Goal: Information Seeking & Learning: Learn about a topic

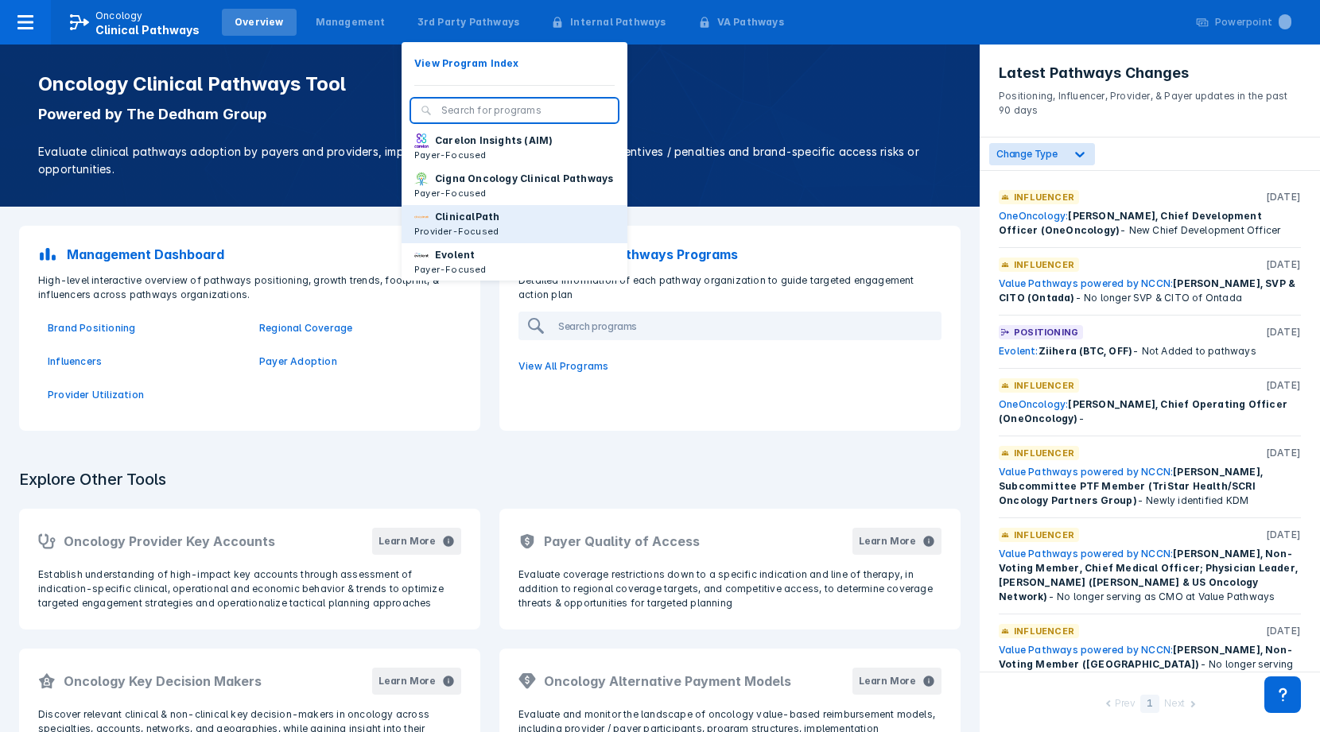
click at [452, 224] on p "ClinicalPath" at bounding box center [467, 217] width 64 height 14
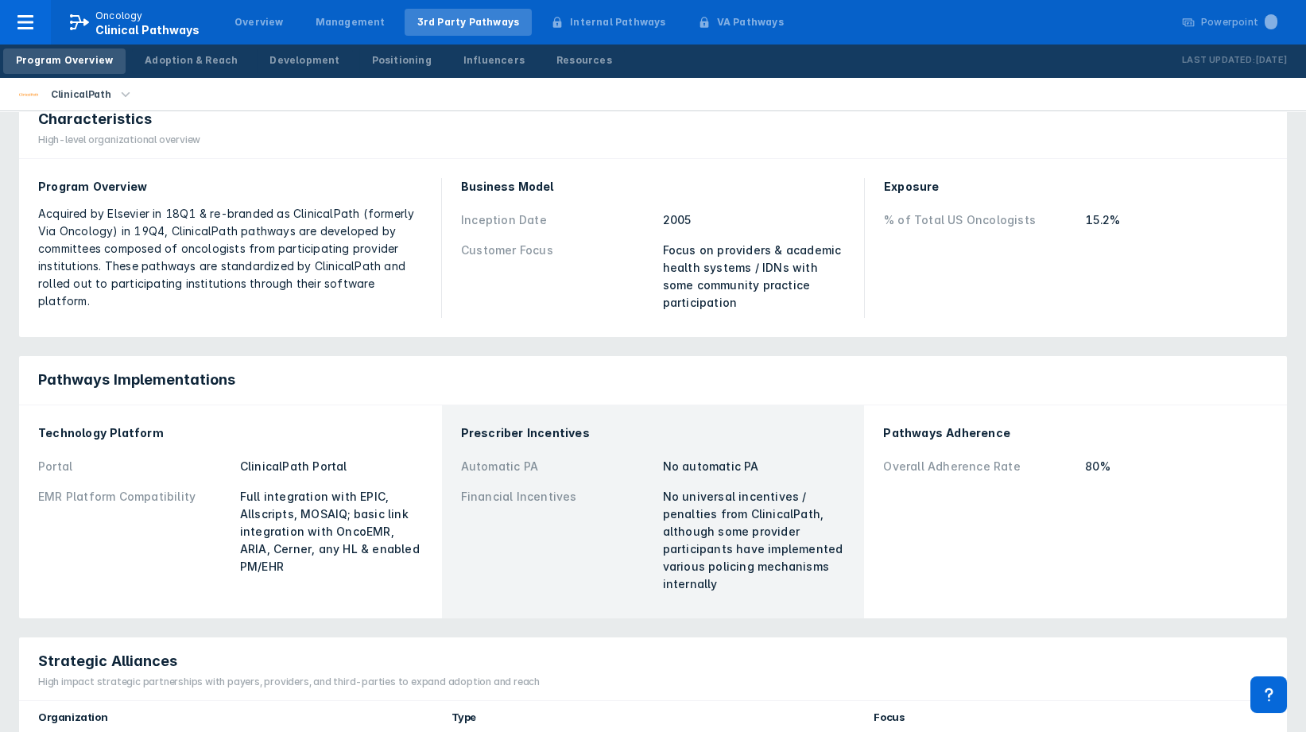
scroll to position [176, 0]
click at [405, 61] on link "Positioning" at bounding box center [401, 60] width 85 height 25
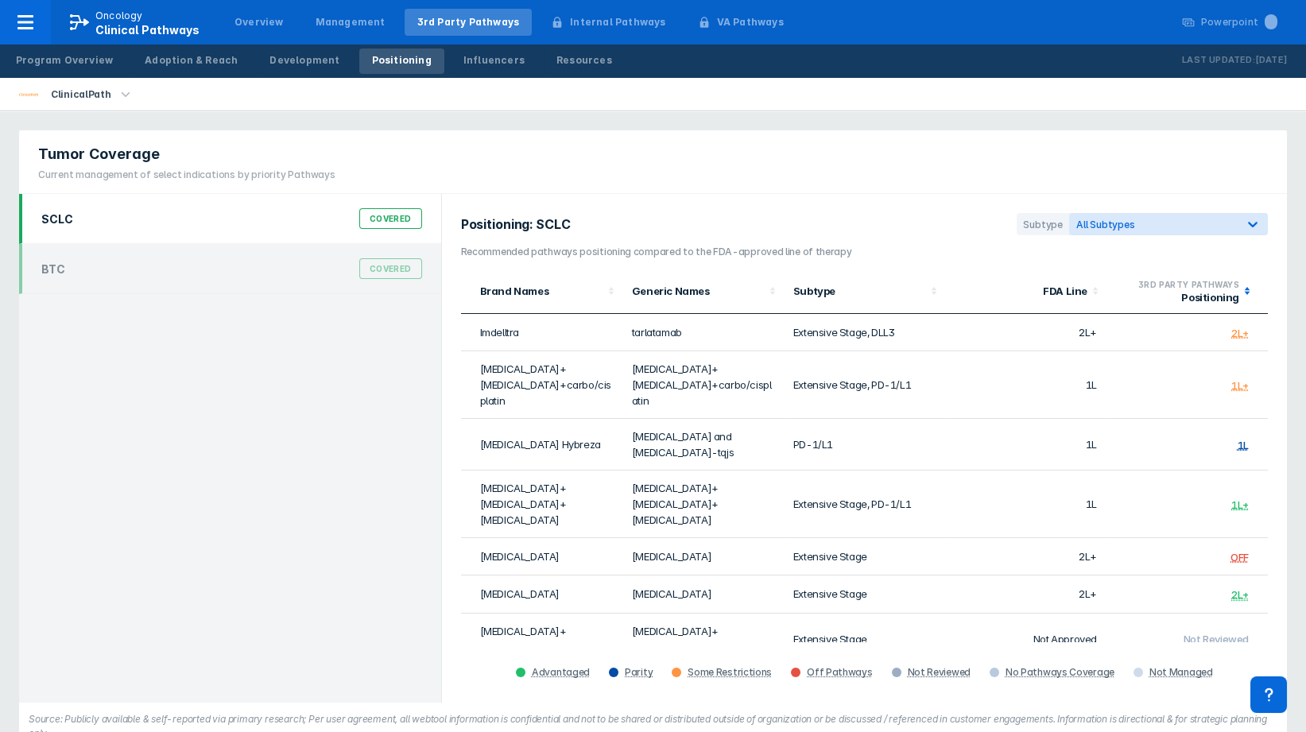
click at [1247, 292] on polygon at bounding box center [1248, 293] width 6 height 3
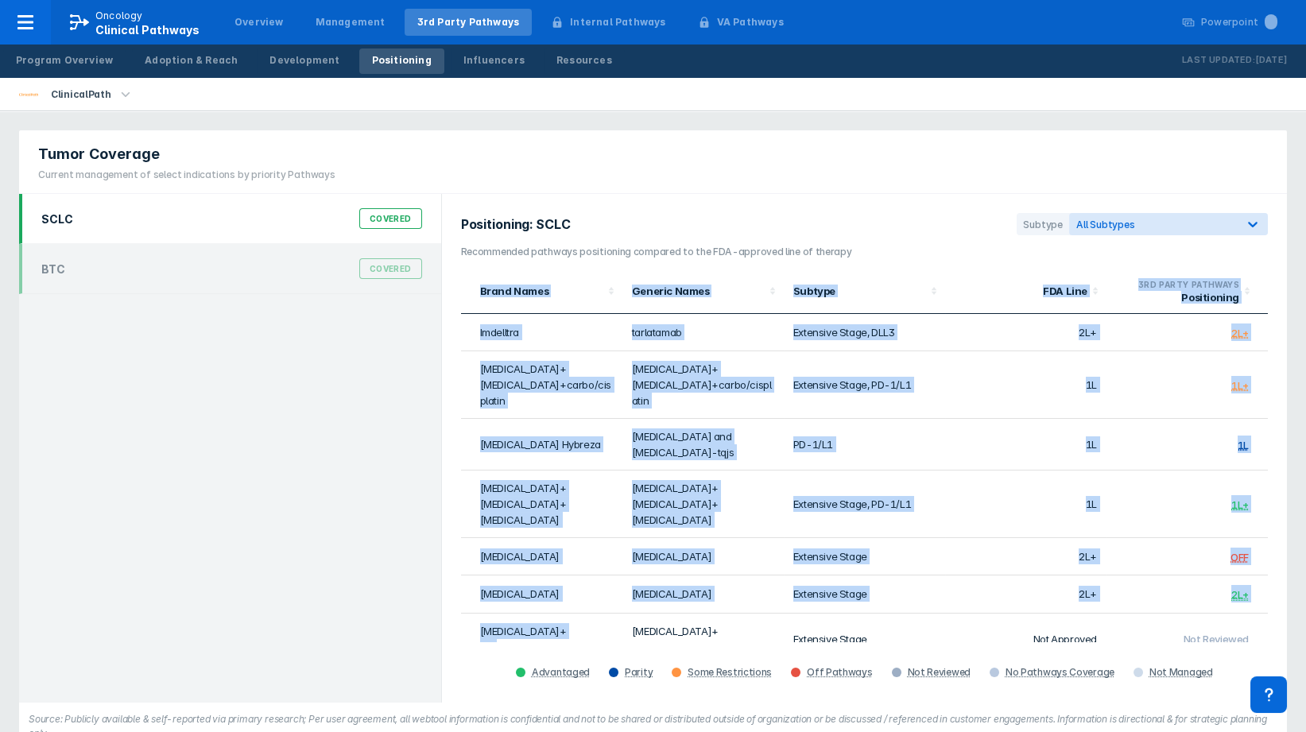
drag, startPoint x: 454, startPoint y: 596, endPoint x: 584, endPoint y: 600, distance: 129.7
click at [584, 600] on div "Positioning: SCLC Subtype All Subtypes Recommended pathways positioning compare…" at bounding box center [864, 448] width 845 height 509
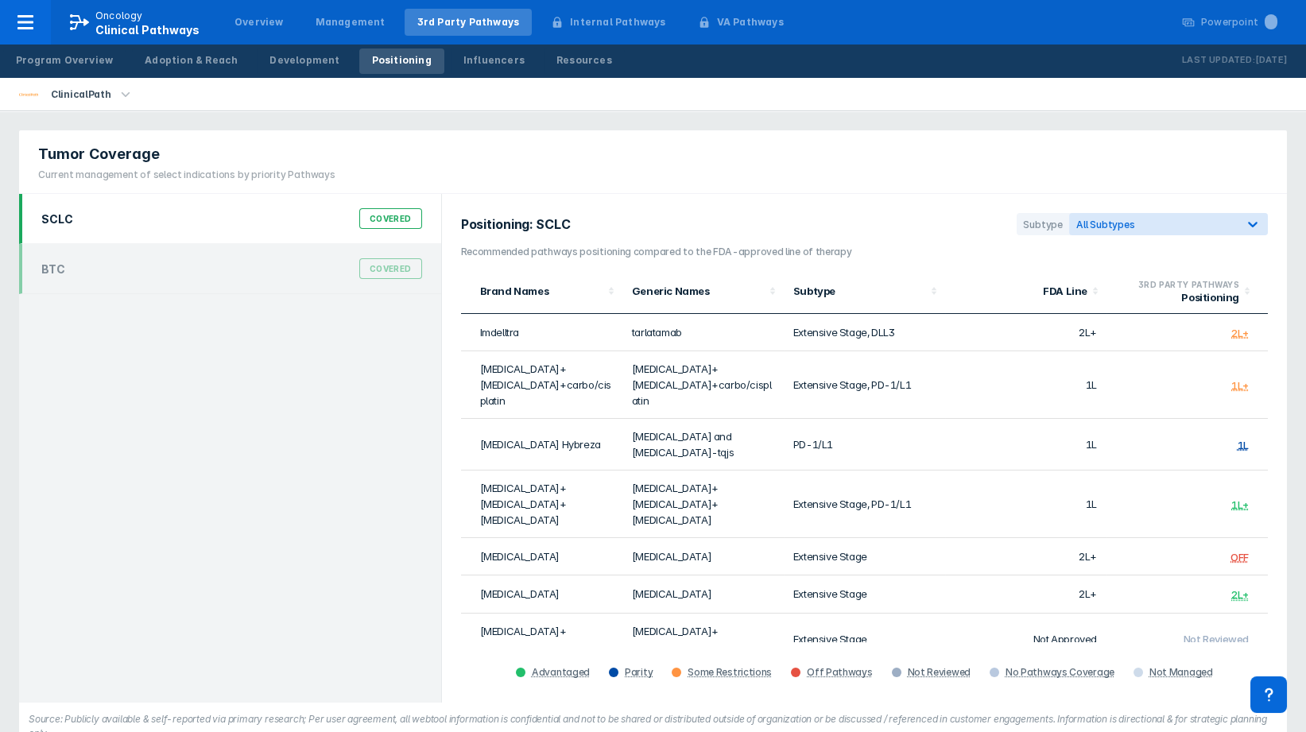
click at [1257, 614] on td "Not Reviewed" at bounding box center [1187, 640] width 161 height 52
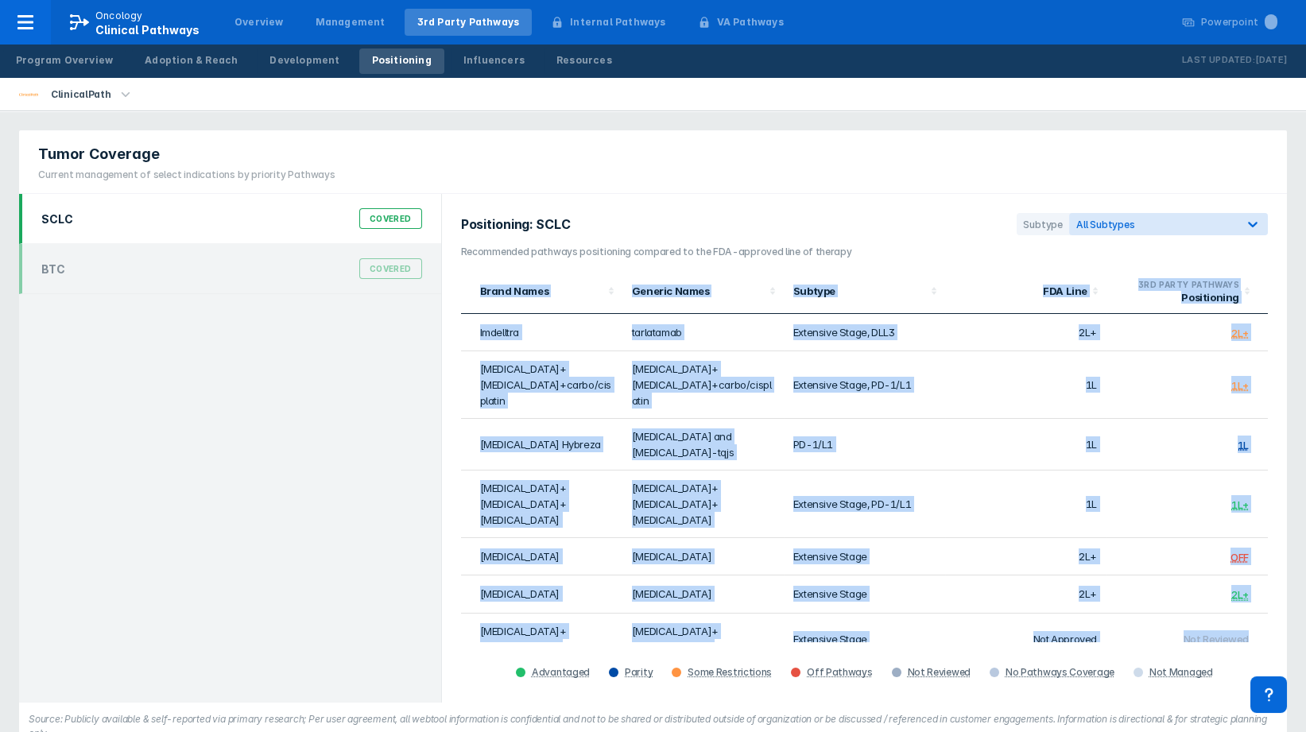
drag, startPoint x: 1257, startPoint y: 601, endPoint x: 1290, endPoint y: 584, distance: 37.3
click at [1290, 584] on div "Tumor Coverage Current management of select indications by priority Pathways SC…" at bounding box center [653, 440] width 1287 height 639
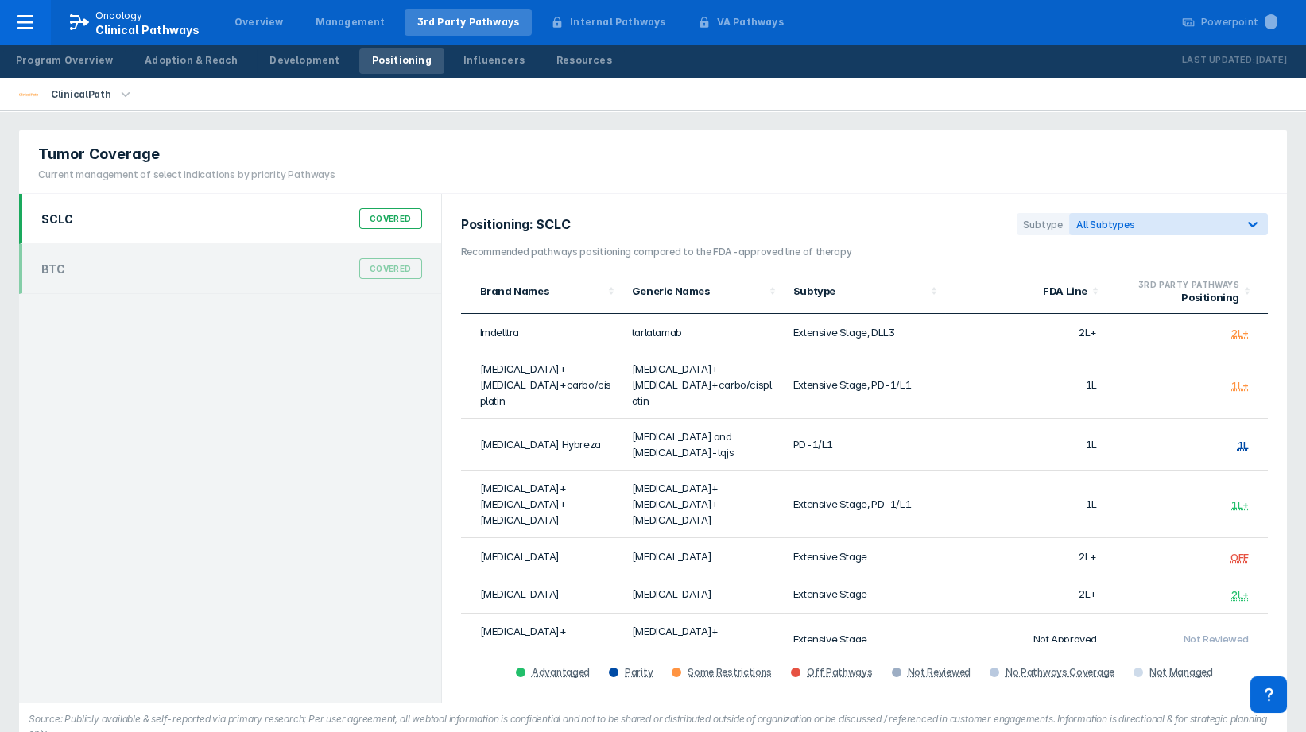
click at [375, 432] on div "SCLC Covered BTC Covered" at bounding box center [230, 448] width 423 height 509
click at [1234, 633] on span "Not Reviewed" at bounding box center [1216, 639] width 65 height 13
click at [266, 21] on div "Overview" at bounding box center [259, 22] width 49 height 14
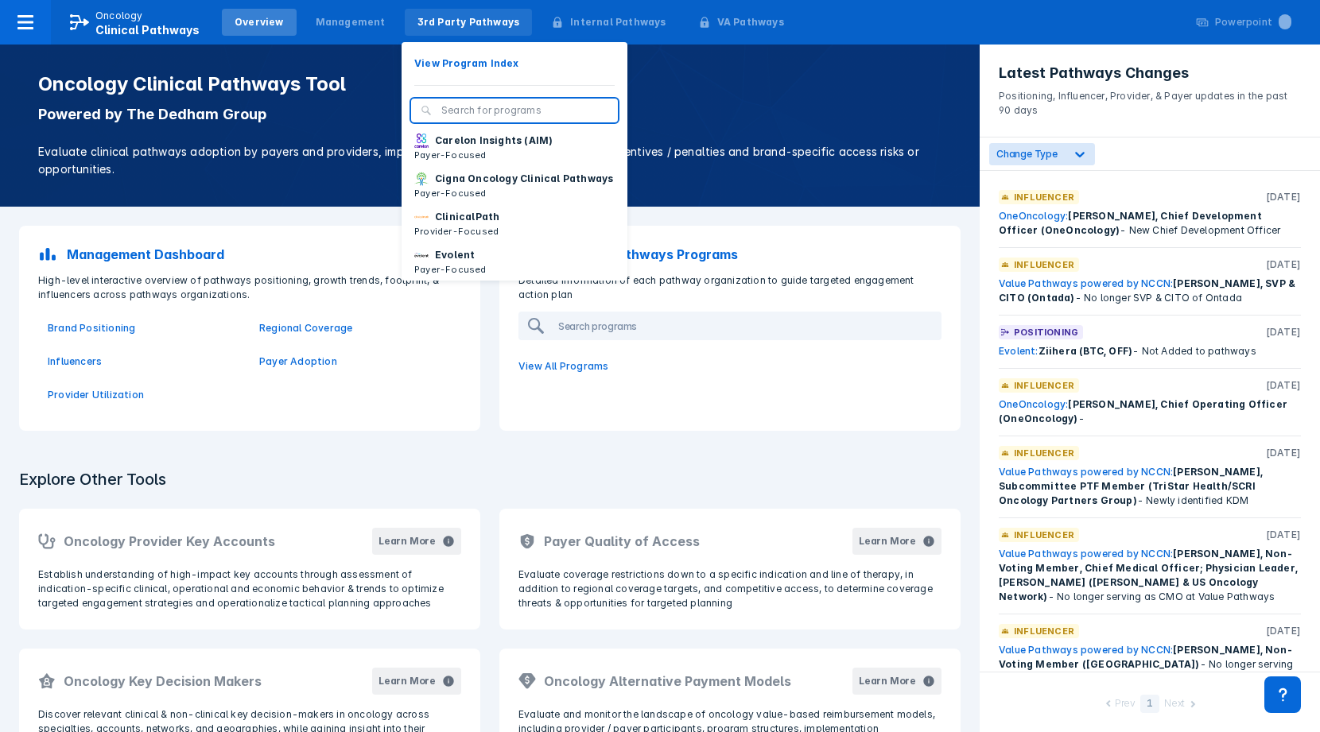
click at [483, 34] on div "3rd Party Pathways" at bounding box center [469, 22] width 128 height 27
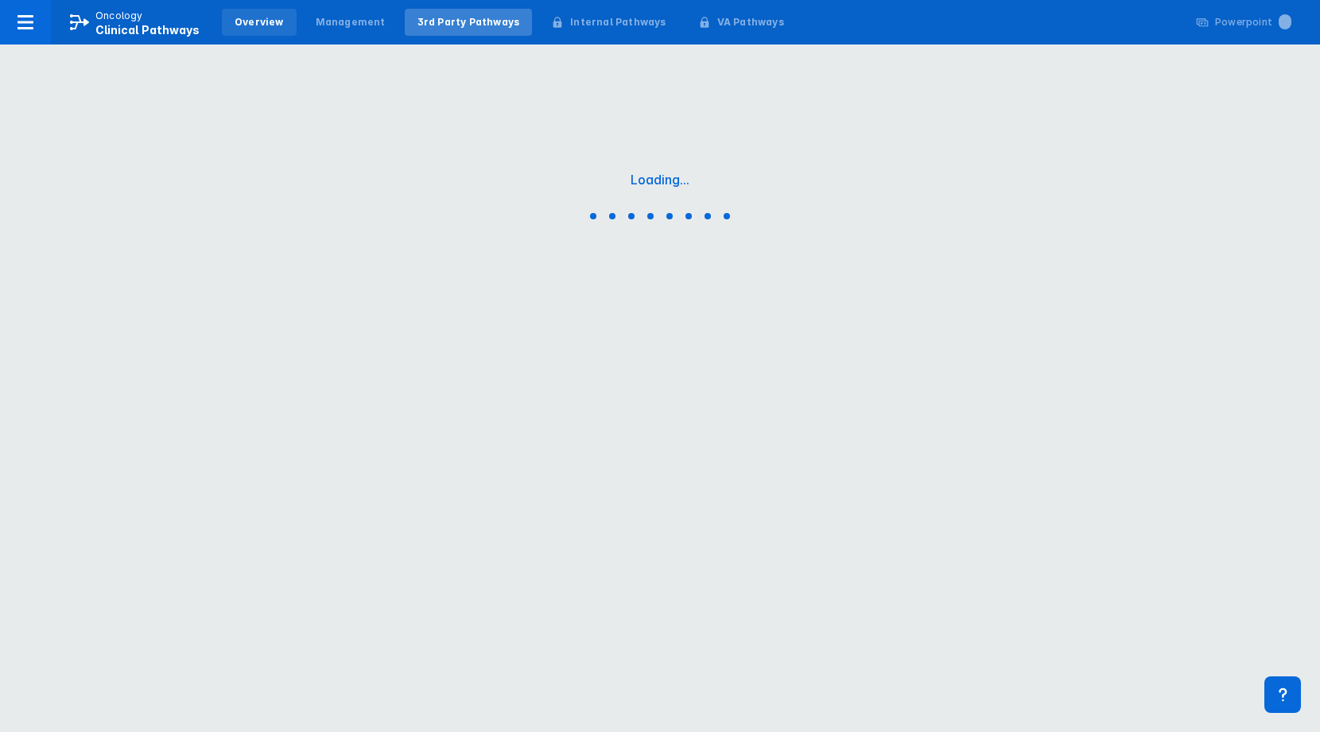
click at [250, 29] on div "Overview" at bounding box center [259, 22] width 75 height 27
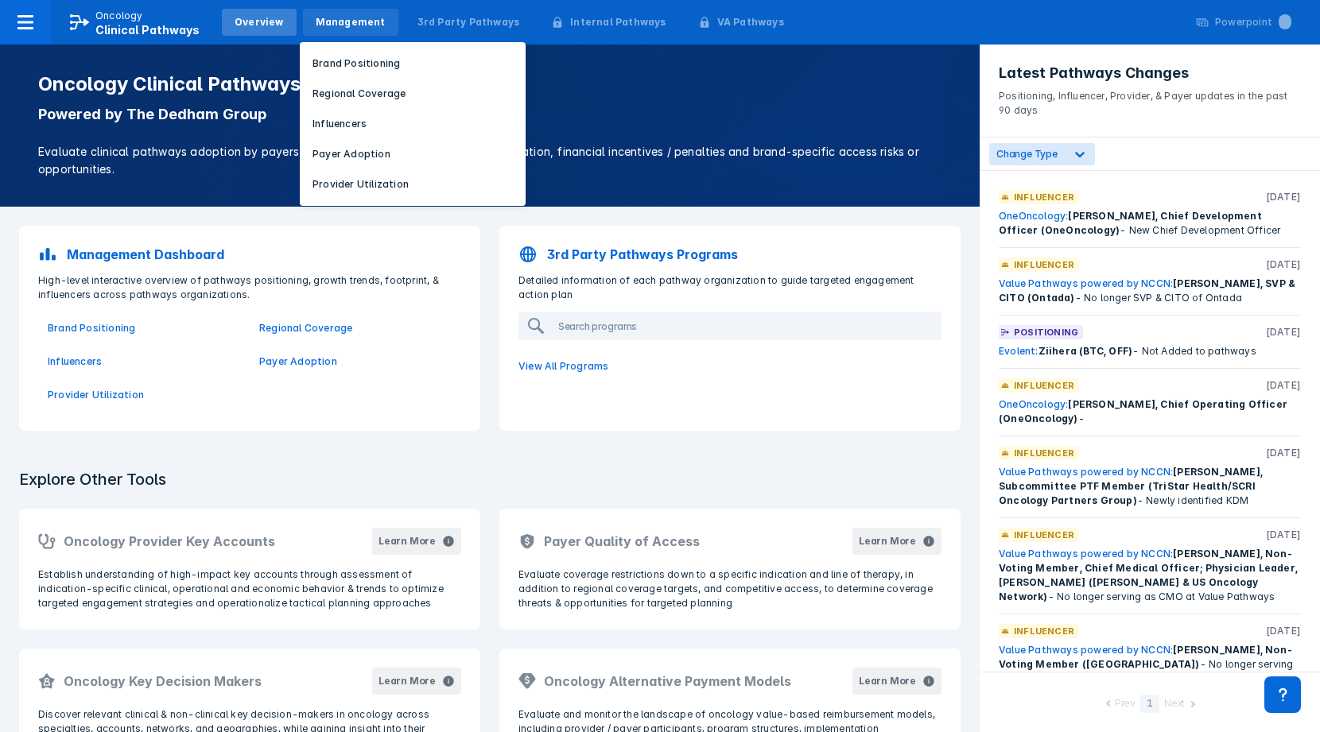
click at [316, 21] on div "Management" at bounding box center [351, 22] width 70 height 14
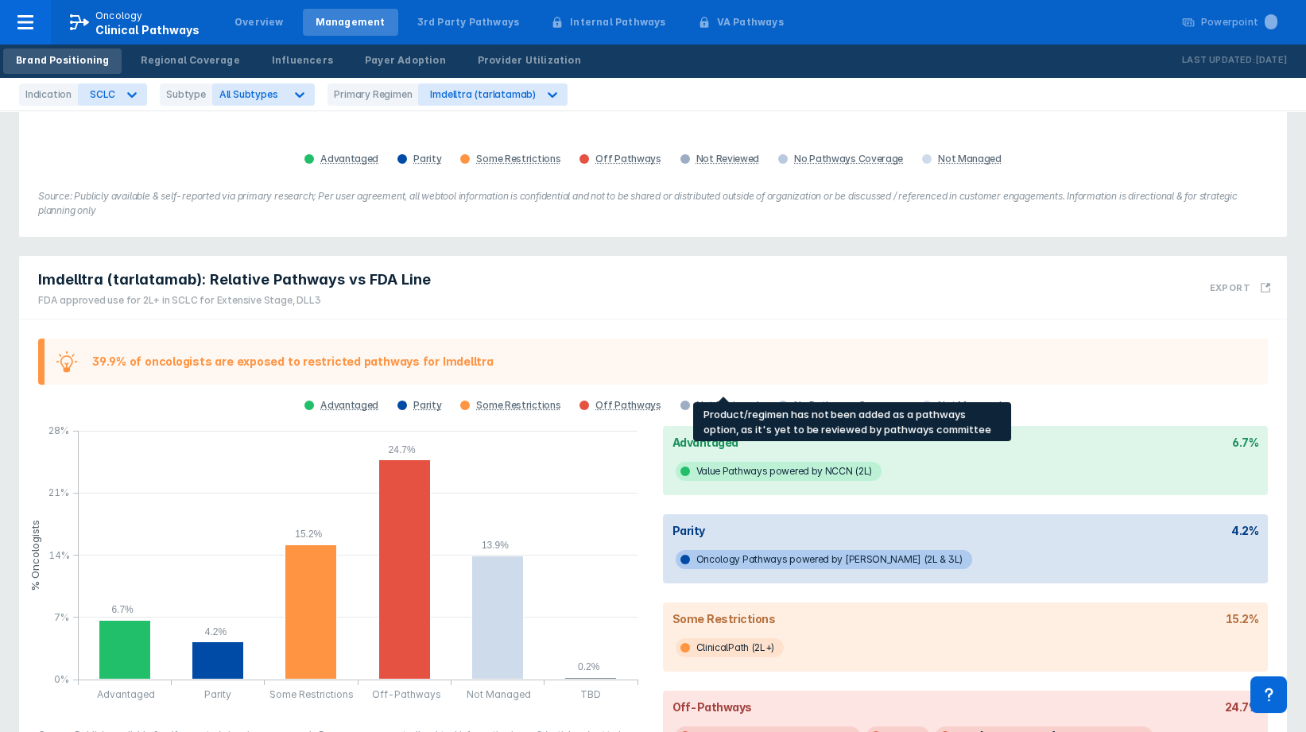
scroll to position [441, 0]
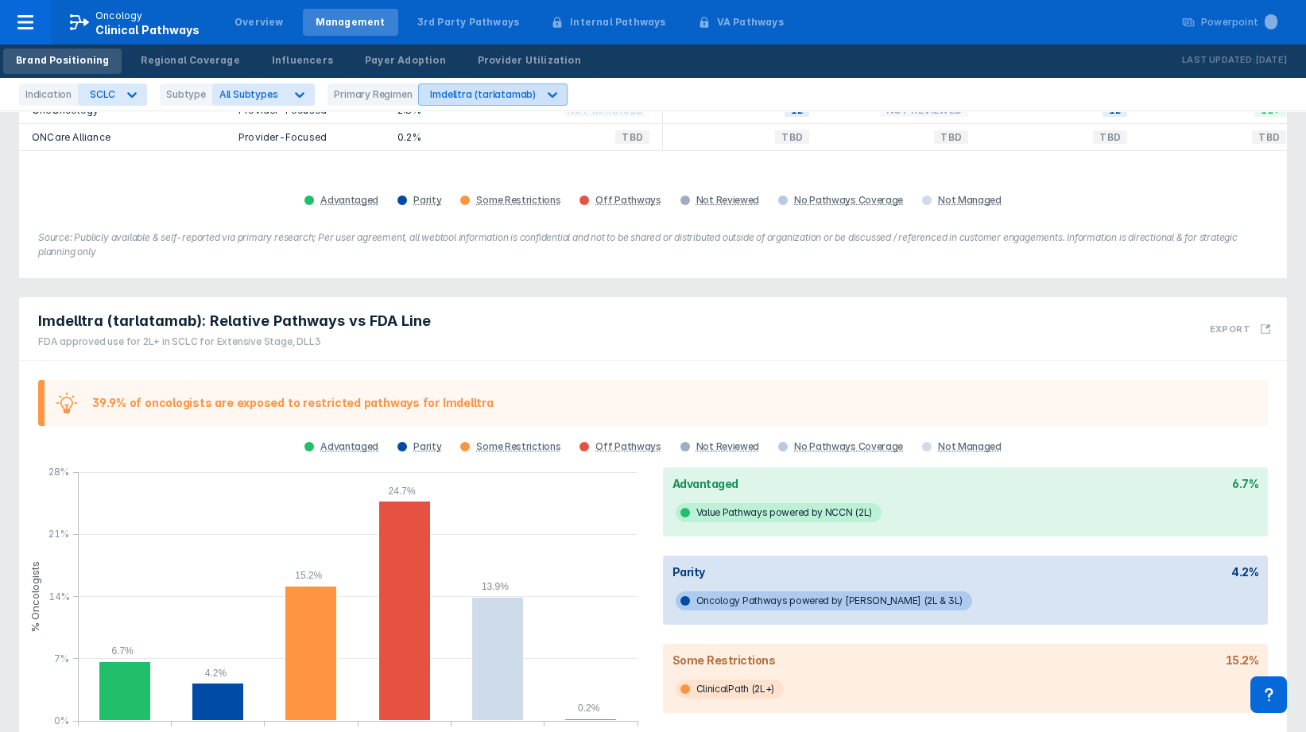
click at [479, 95] on div "Imdelltra (tarlatamab)" at bounding box center [483, 94] width 106 height 12
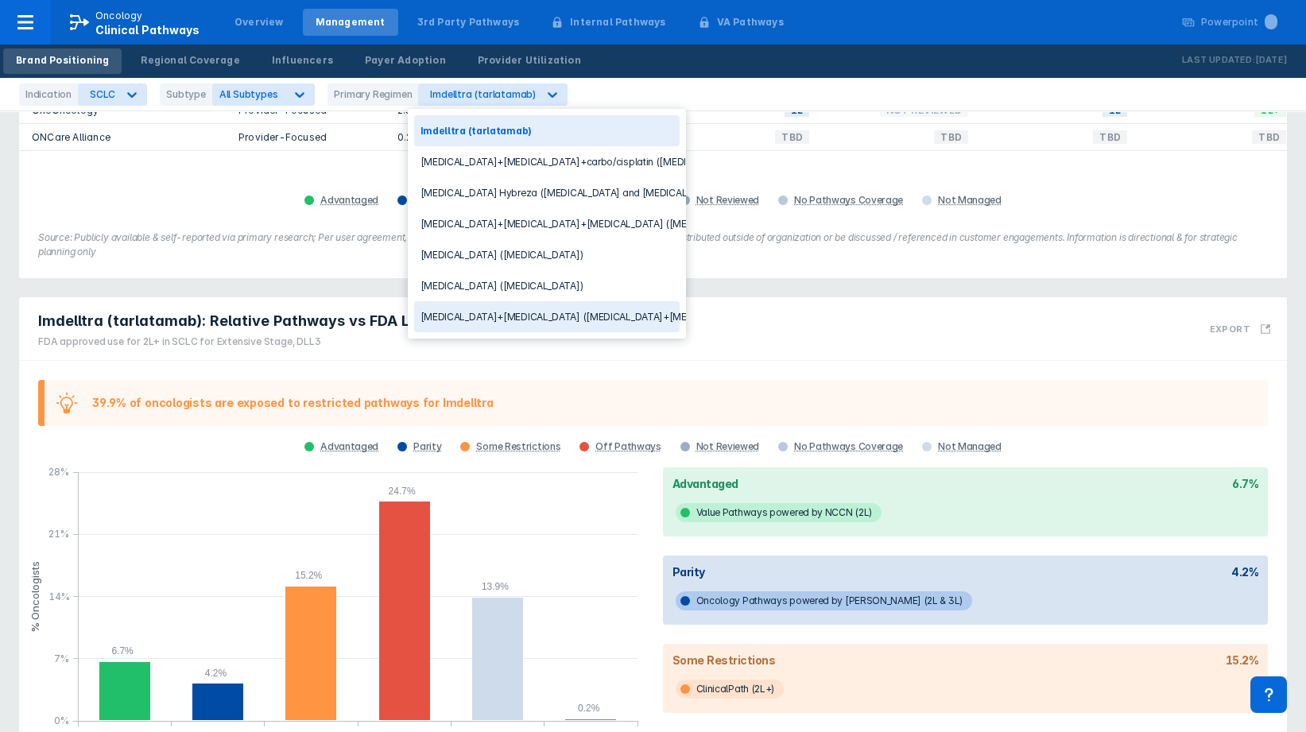
click at [555, 320] on div "[MEDICAL_DATA]+[MEDICAL_DATA] ([MEDICAL_DATA]+[MEDICAL_DATA])" at bounding box center [547, 316] width 266 height 31
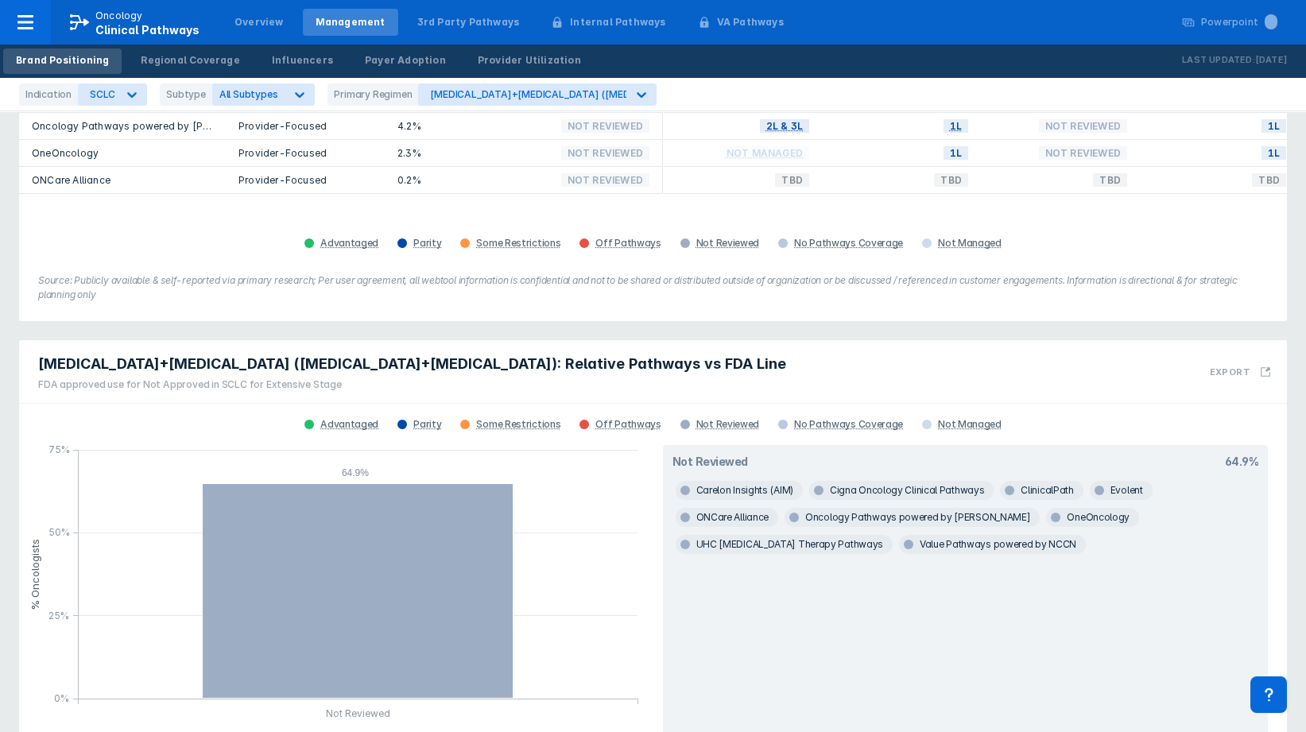
scroll to position [476, 0]
